Goal: Transaction & Acquisition: Purchase product/service

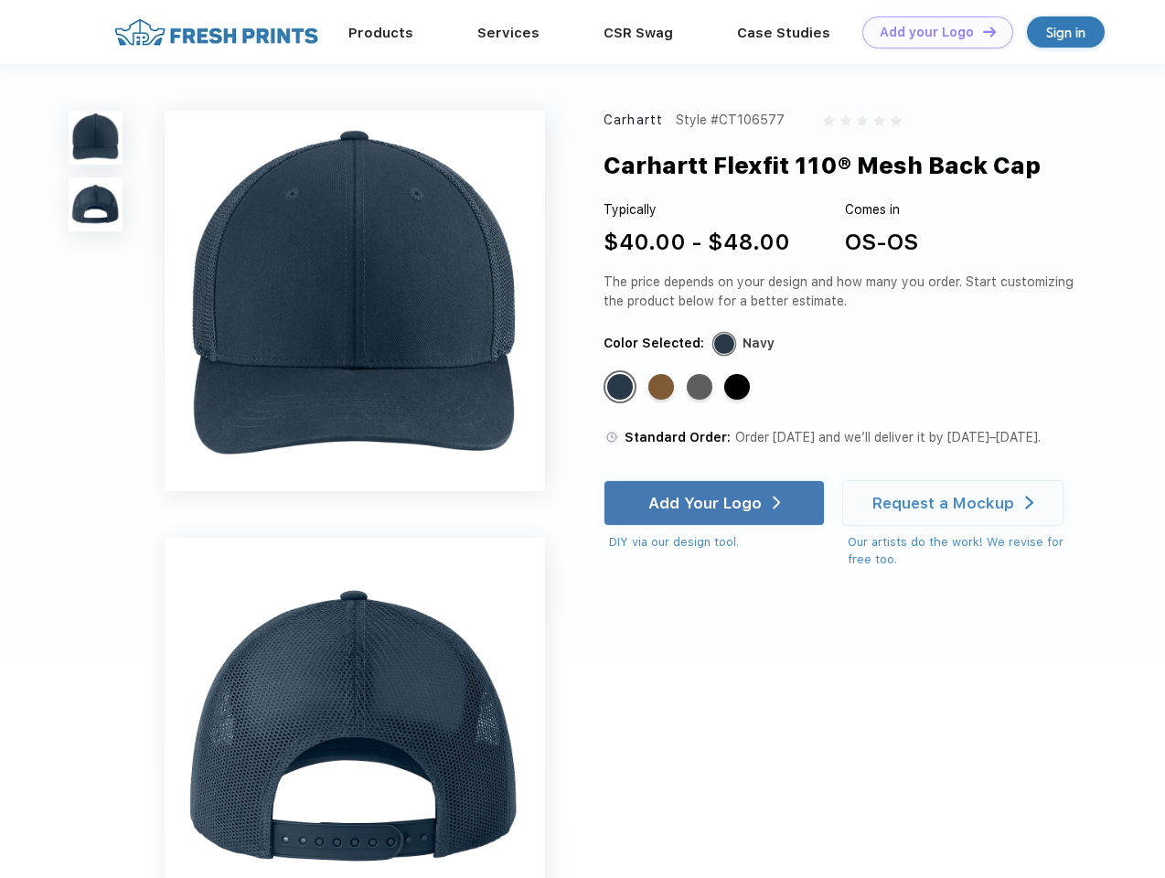
click at [931, 32] on link "Add your Logo Design Tool" at bounding box center [938, 32] width 151 height 32
click at [0, 0] on div "Design Tool" at bounding box center [0, 0] width 0 height 0
click at [982, 31] on link "Add your Logo Design Tool" at bounding box center [938, 32] width 151 height 32
click at [96, 137] on img at bounding box center [96, 138] width 54 height 54
click at [96, 205] on img at bounding box center [96, 204] width 54 height 54
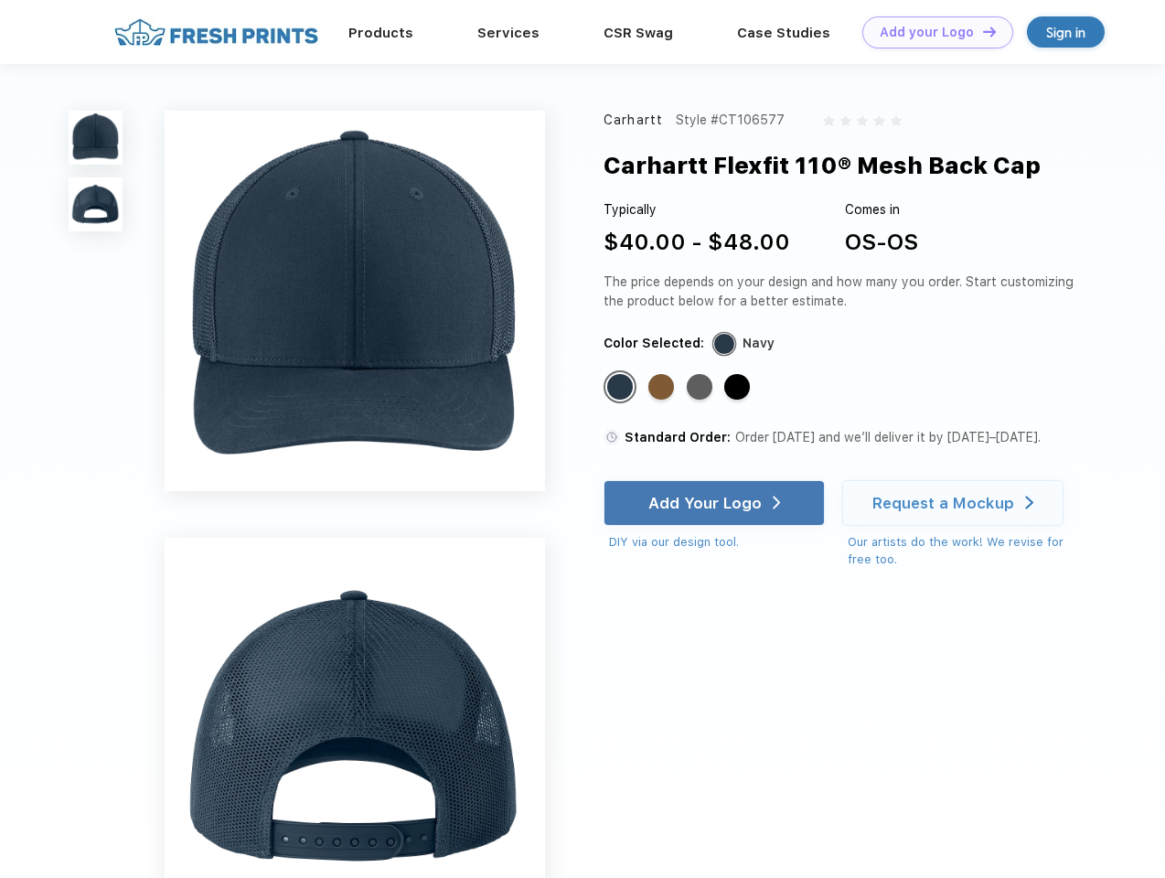
click at [622, 388] on div "Standard Color" at bounding box center [620, 387] width 26 height 26
click at [663, 388] on div "Standard Color" at bounding box center [662, 387] width 26 height 26
click at [702, 388] on div "Standard Color" at bounding box center [700, 387] width 26 height 26
click at [739, 388] on div "Standard Color" at bounding box center [738, 387] width 26 height 26
click at [716, 503] on div "Add Your Logo" at bounding box center [705, 503] width 113 height 18
